Goal: Transaction & Acquisition: Download file/media

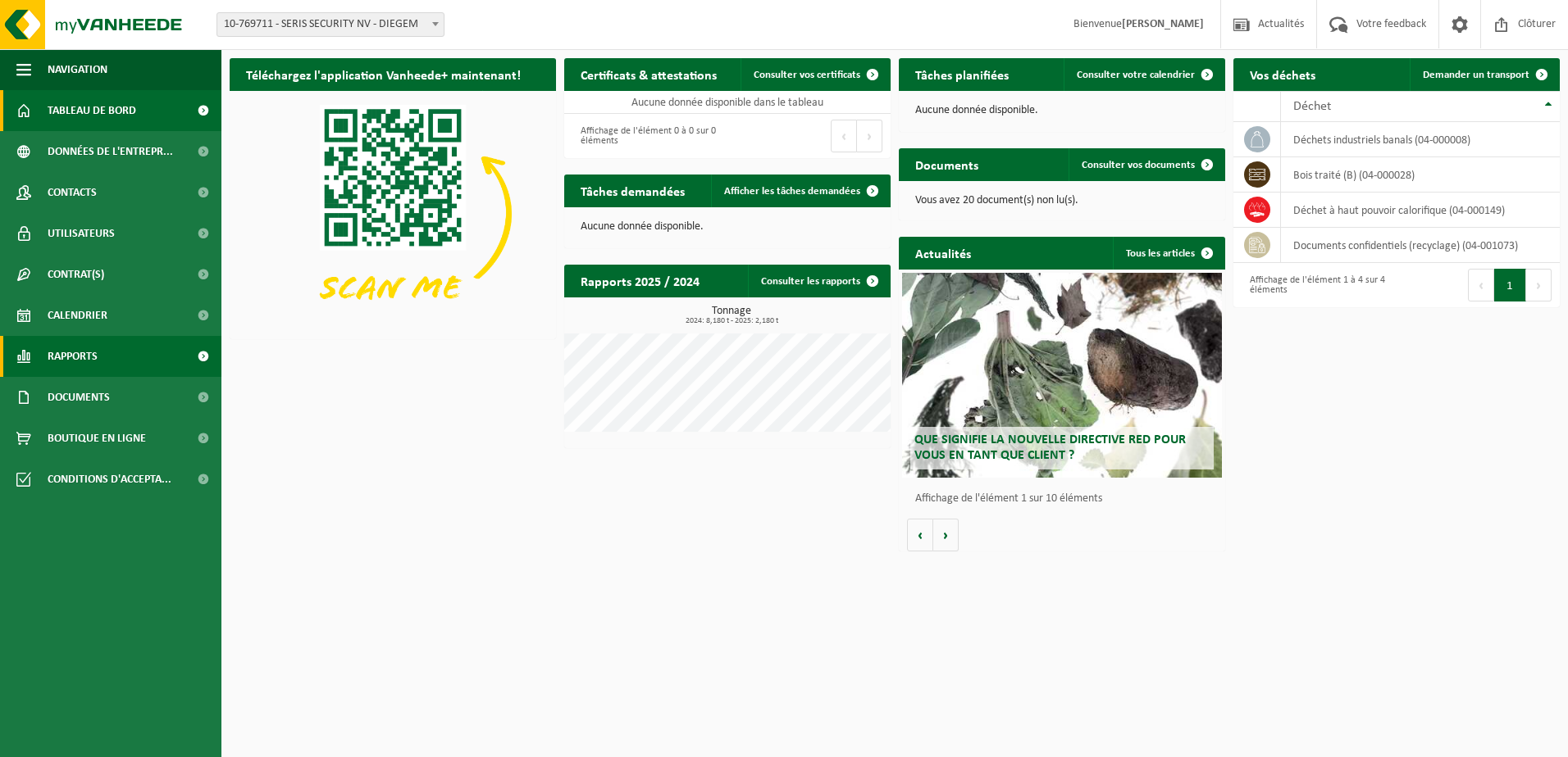
click at [83, 352] on span "Rapports" at bounding box center [72, 356] width 50 height 41
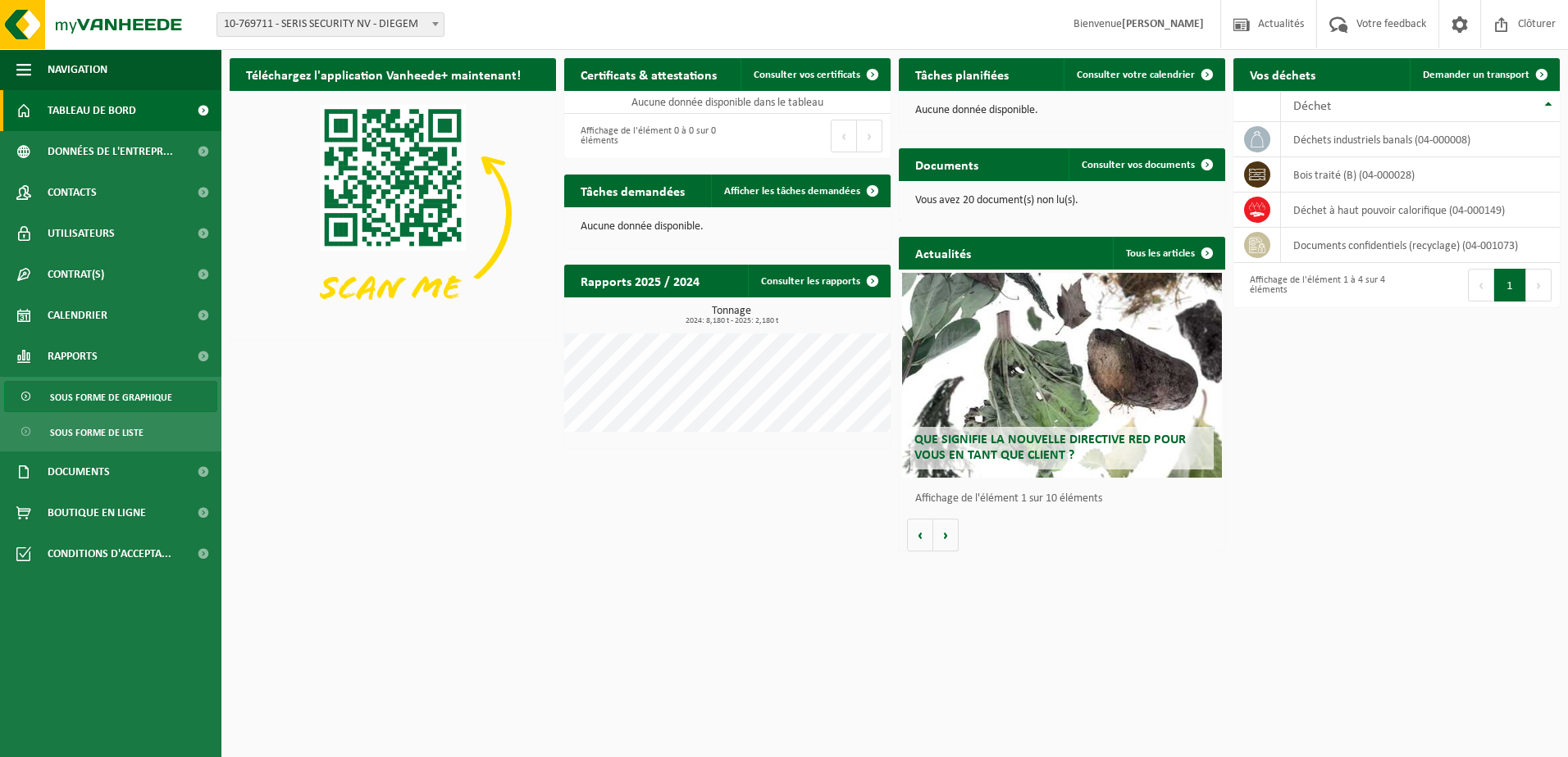
click at [88, 398] on span "Sous forme de graphique" at bounding box center [110, 398] width 122 height 31
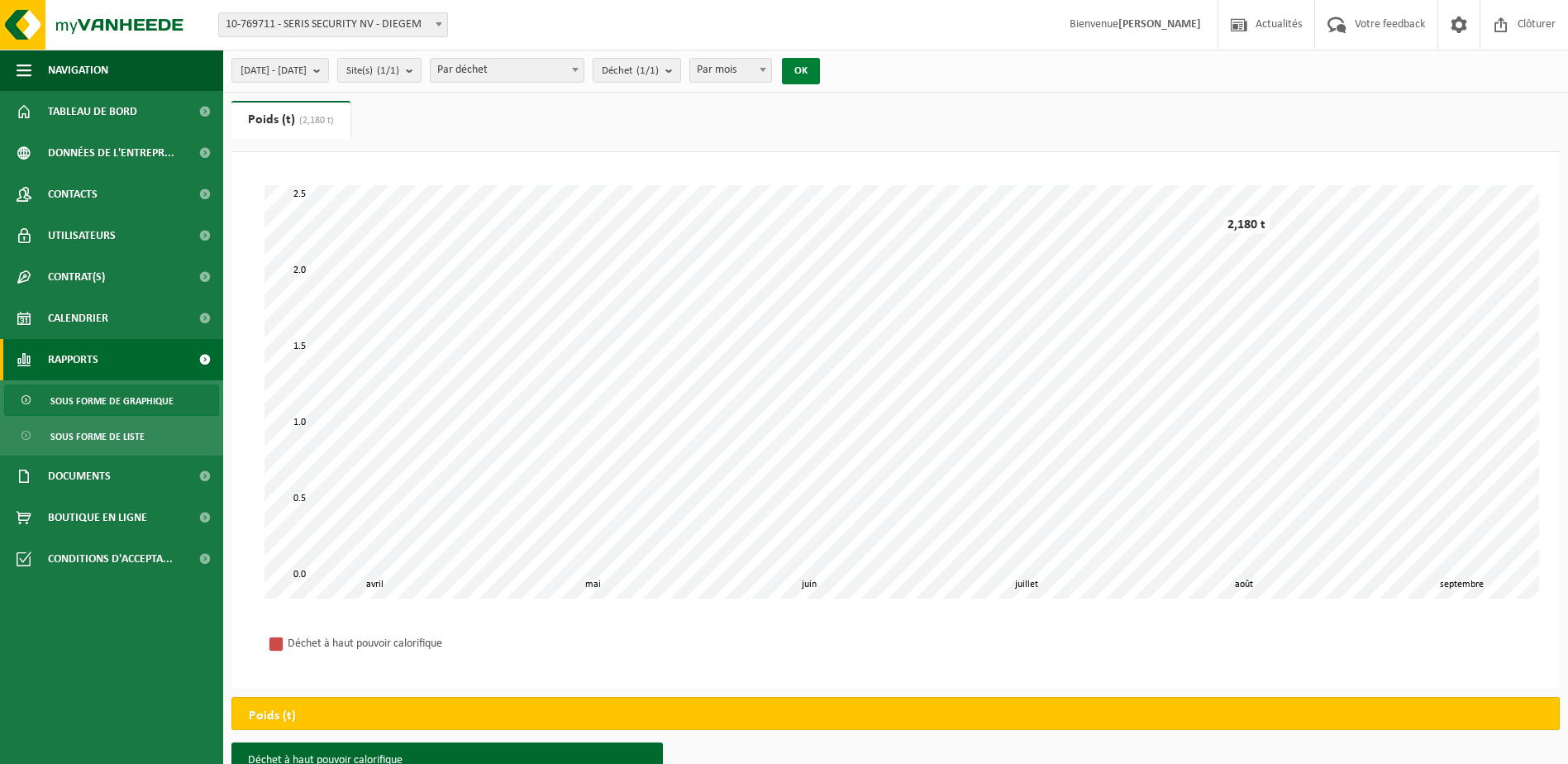
click at [820, 71] on button "OK" at bounding box center [801, 71] width 38 height 27
click at [1388, 27] on span "Votre feedback" at bounding box center [1390, 24] width 79 height 48
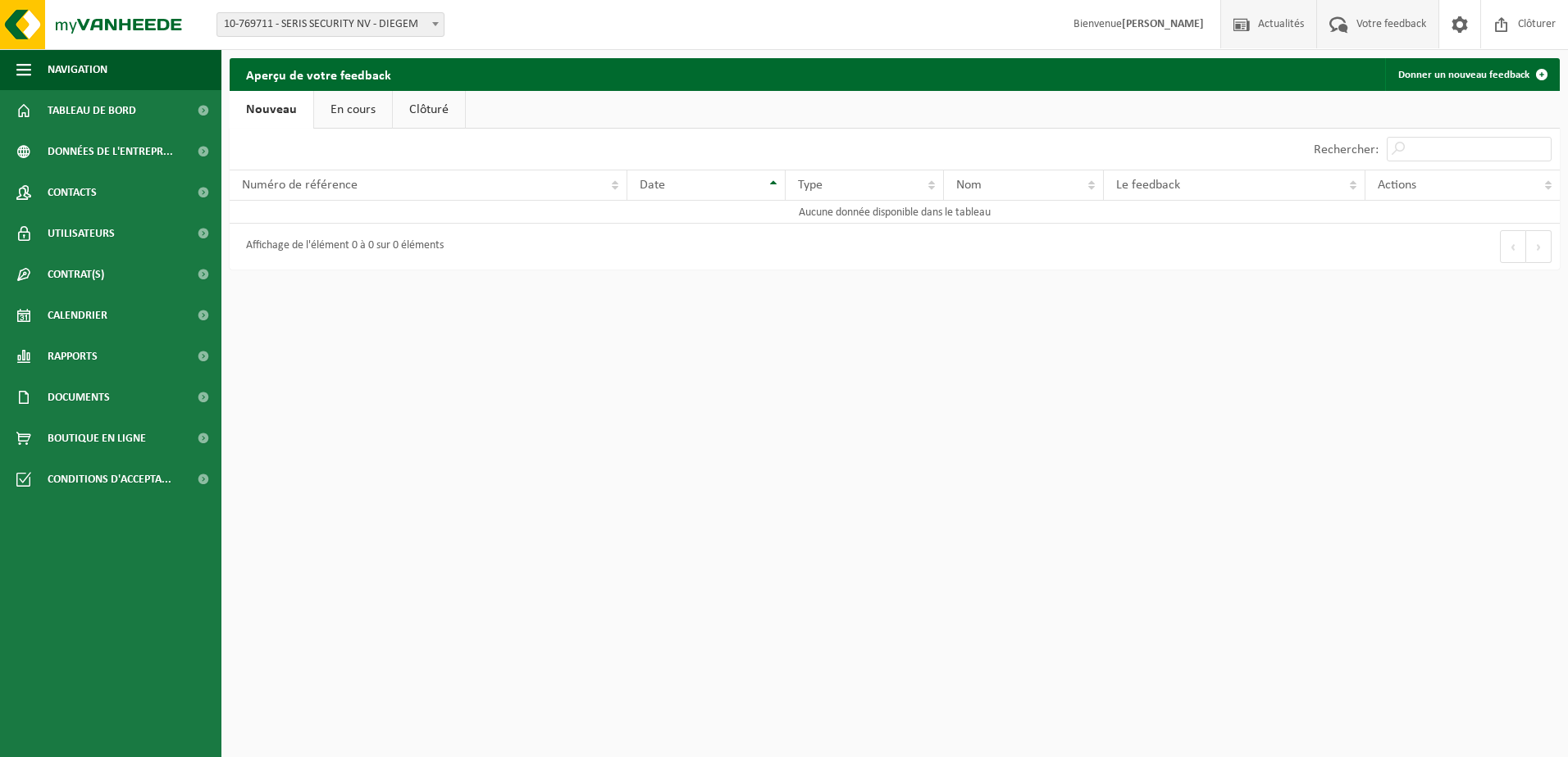
click at [1275, 27] on span "Actualités" at bounding box center [1280, 24] width 54 height 48
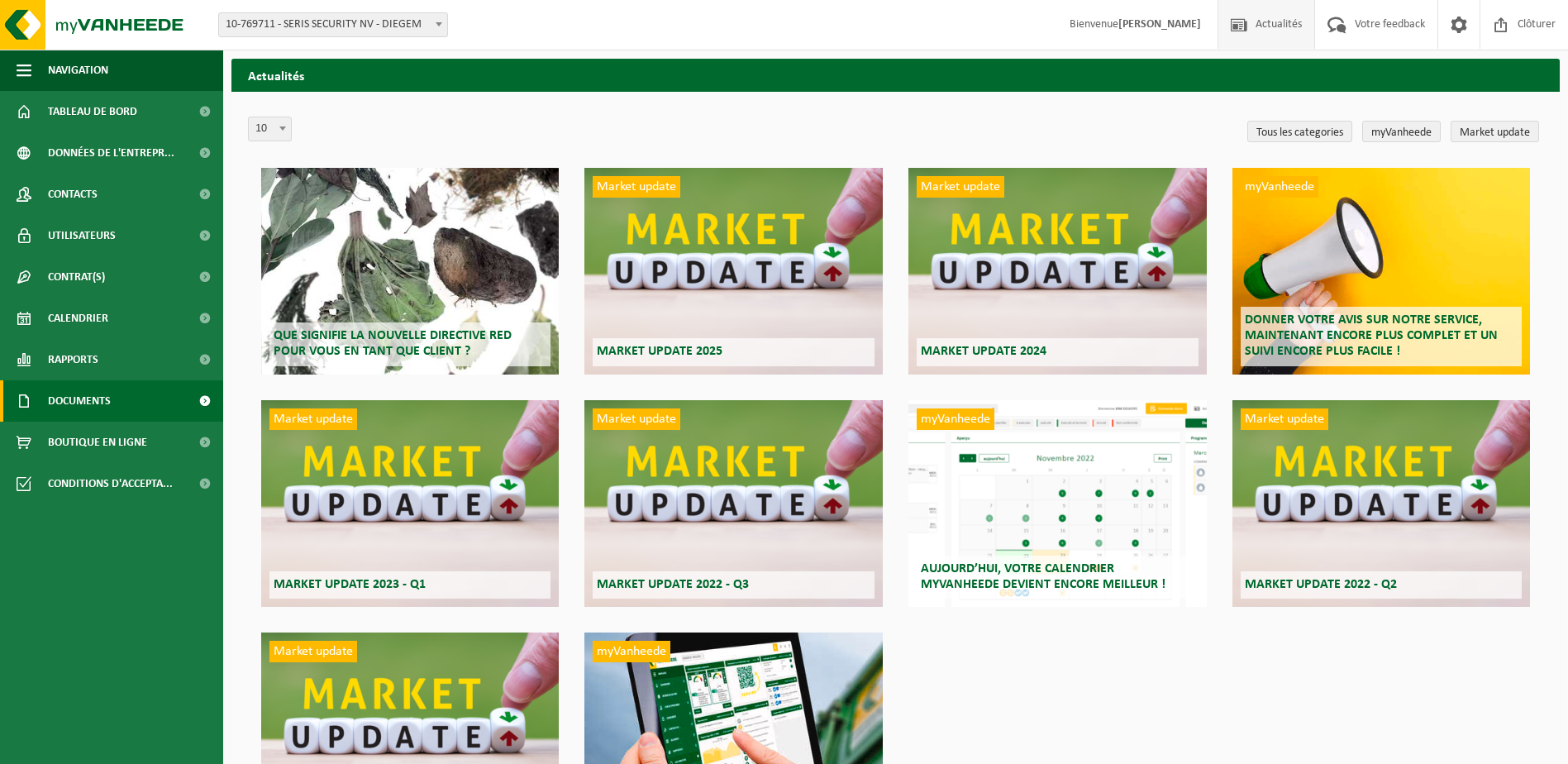
click at [104, 401] on span "Documents" at bounding box center [79, 400] width 63 height 41
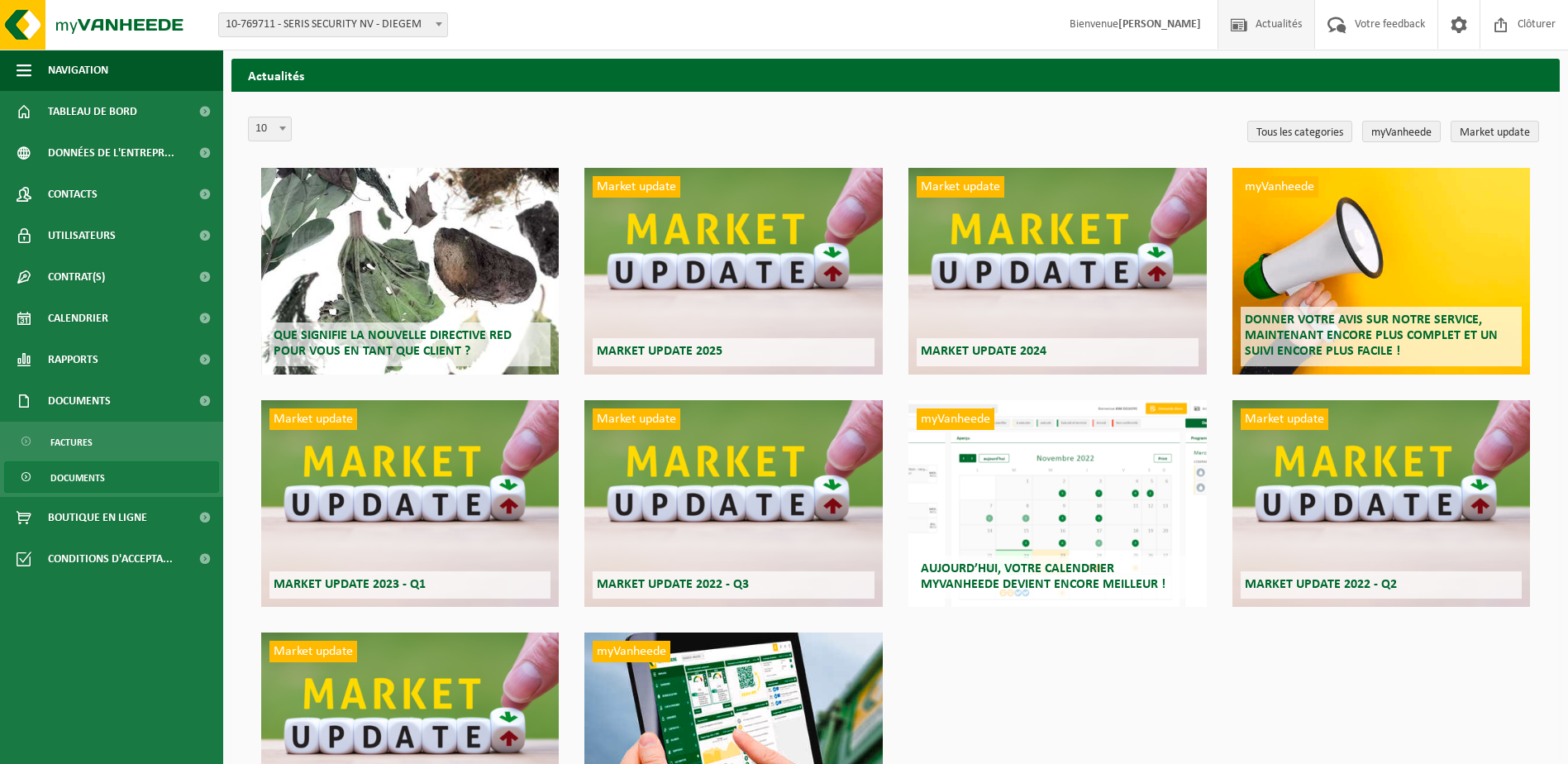
click at [75, 484] on span "Documents" at bounding box center [77, 478] width 54 height 32
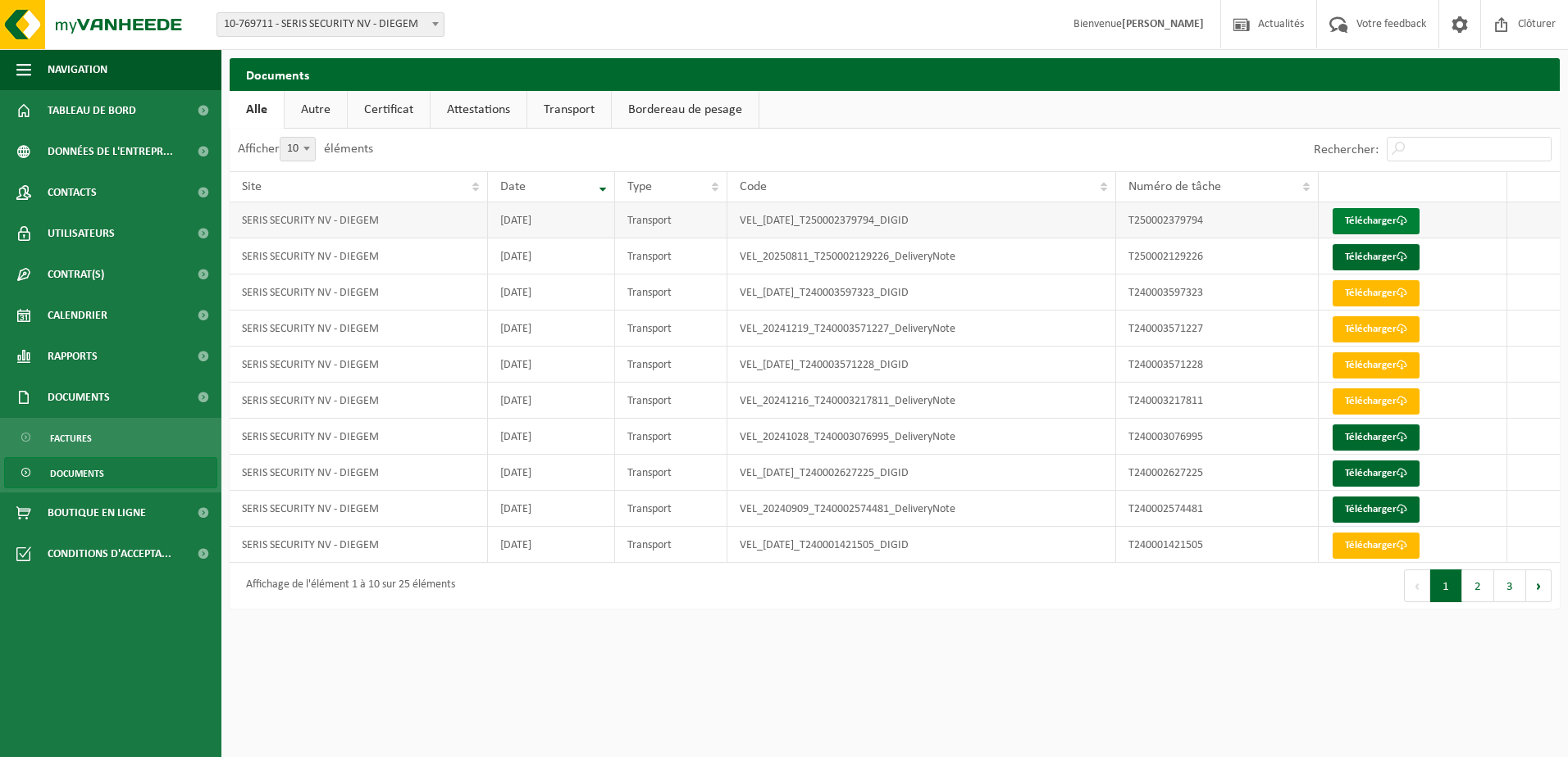
click at [1369, 221] on link "Télécharger" at bounding box center [1376, 221] width 87 height 27
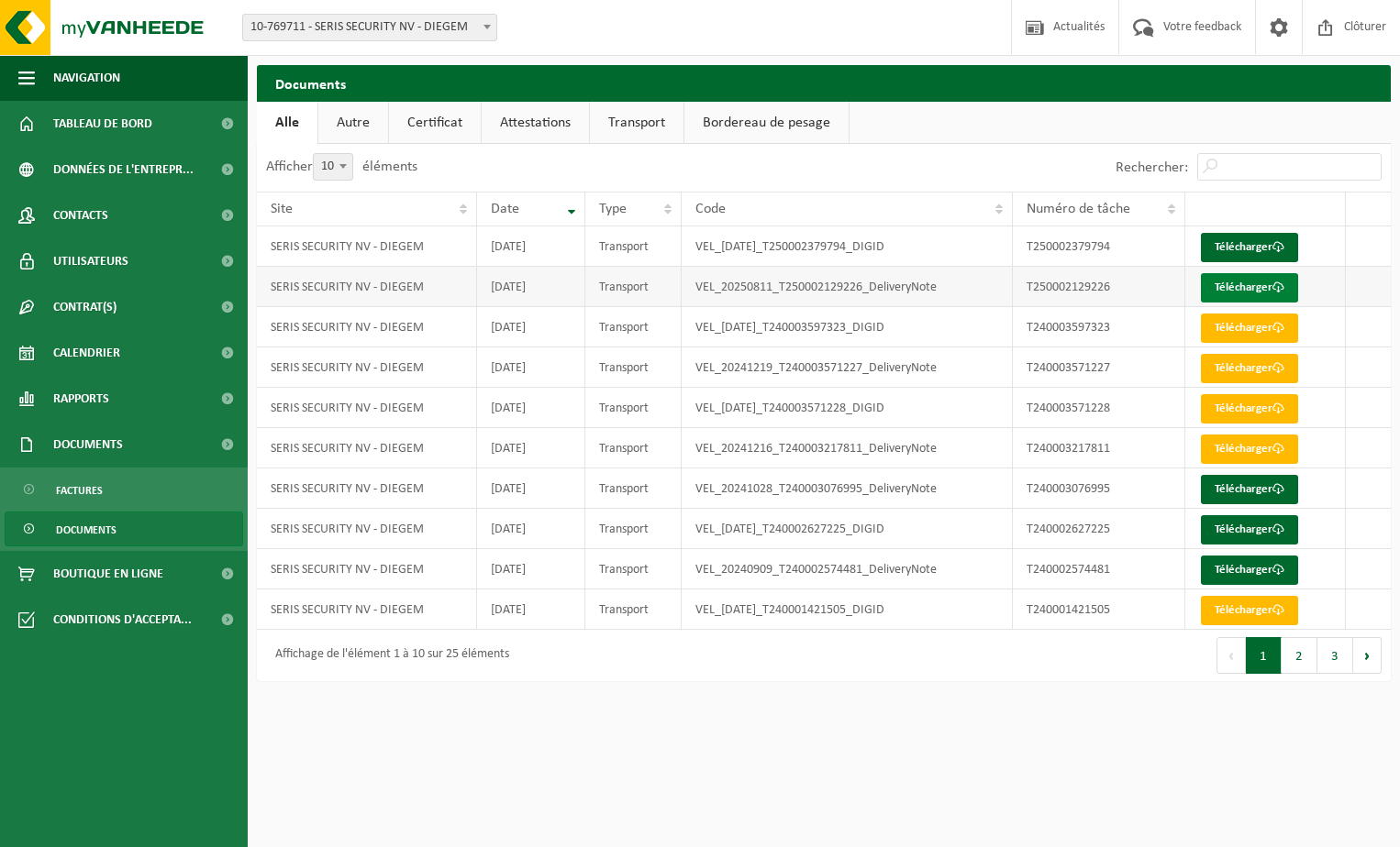
click at [1223, 292] on link "Télécharger" at bounding box center [1249, 288] width 97 height 30
click at [87, 494] on span "Factures" at bounding box center [79, 491] width 46 height 35
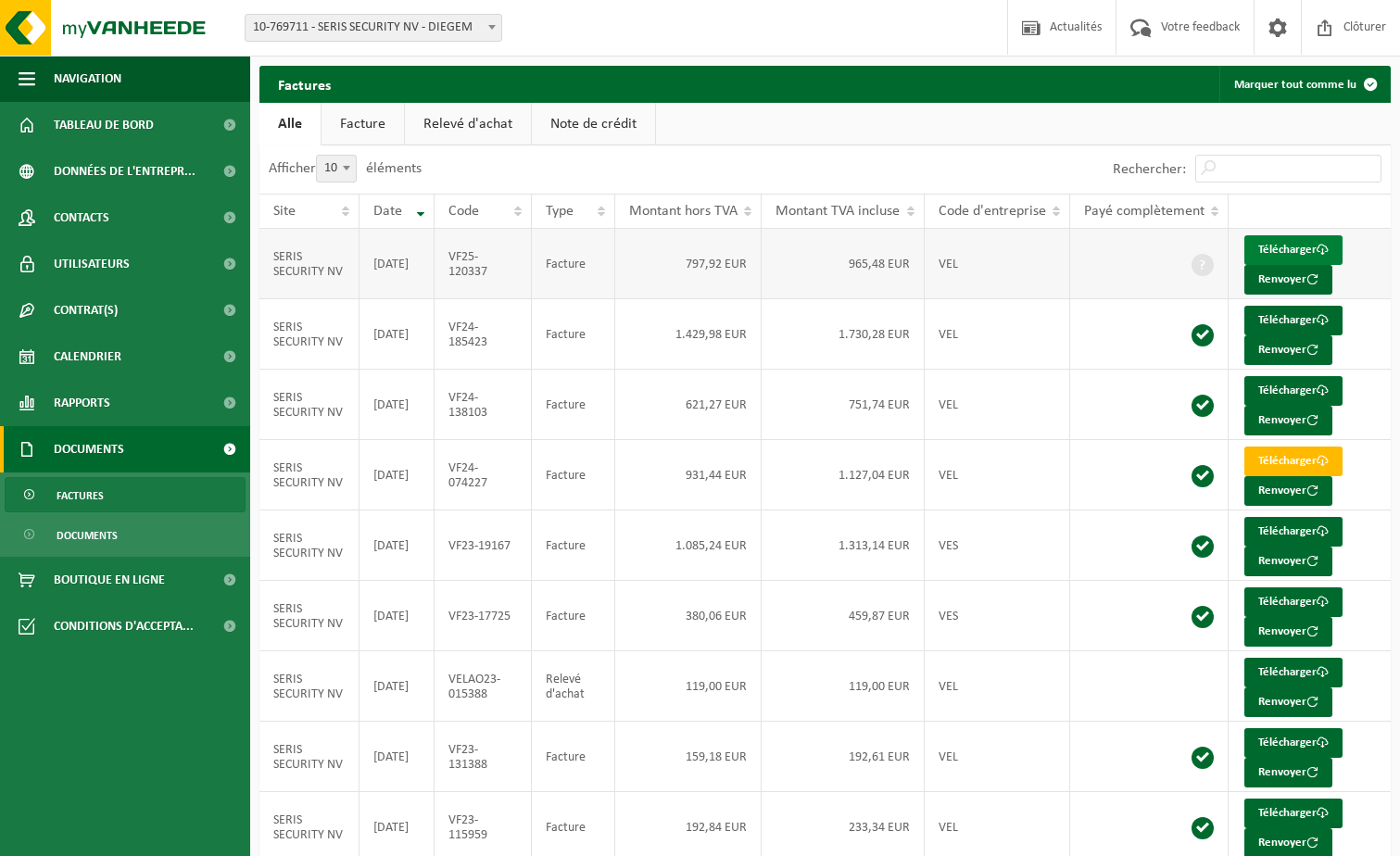
click at [1322, 245] on span at bounding box center [1322, 249] width 12 height 12
